Goal: Find specific page/section: Find specific page/section

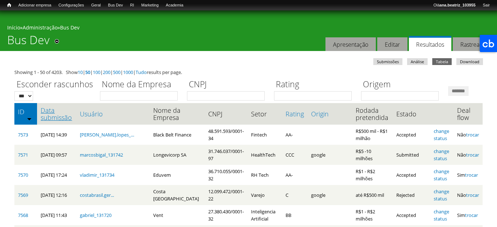
click at [76, 125] on th "Data submissão" at bounding box center [56, 114] width 39 height 22
click at [72, 121] on link "Data submissão" at bounding box center [57, 114] width 32 height 14
